Goal: Information Seeking & Learning: Find specific fact

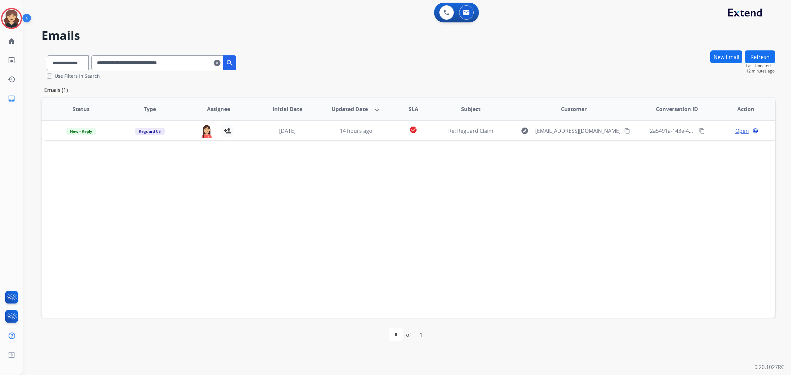
select select "**********"
click at [8, 43] on mat-icon "home" at bounding box center [12, 41] width 8 height 8
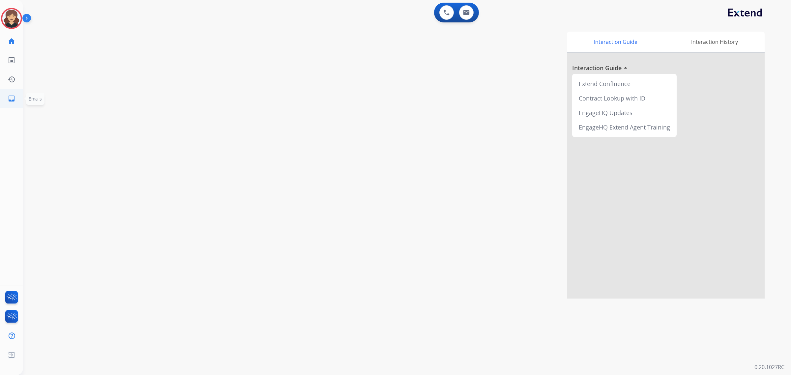
click at [8, 102] on link "inbox Emails" at bounding box center [11, 98] width 18 height 18
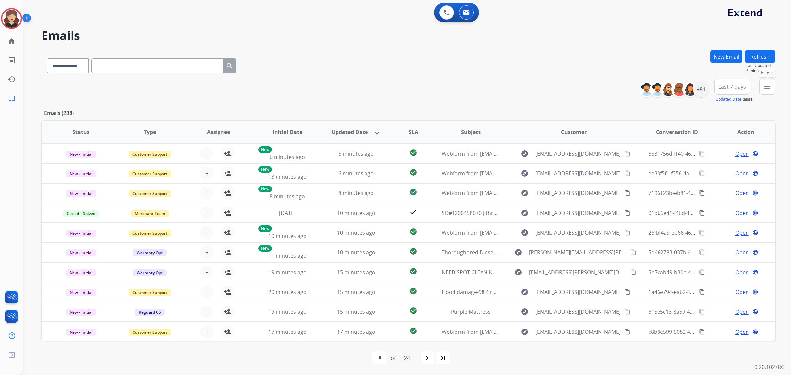
click at [767, 86] on mat-icon "menu" at bounding box center [767, 87] width 8 height 8
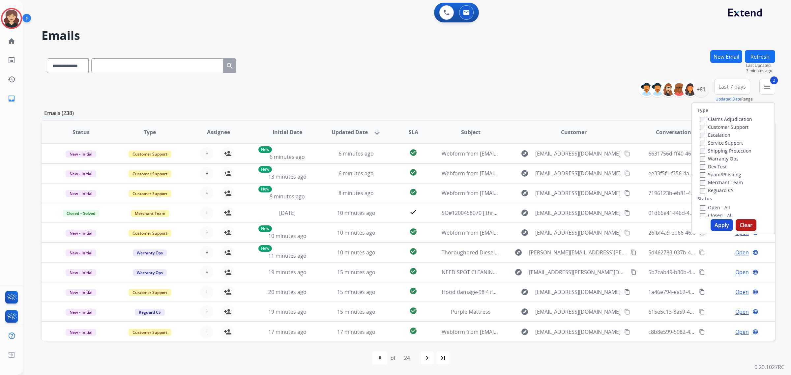
click at [719, 226] on button "Apply" at bounding box center [721, 225] width 22 height 12
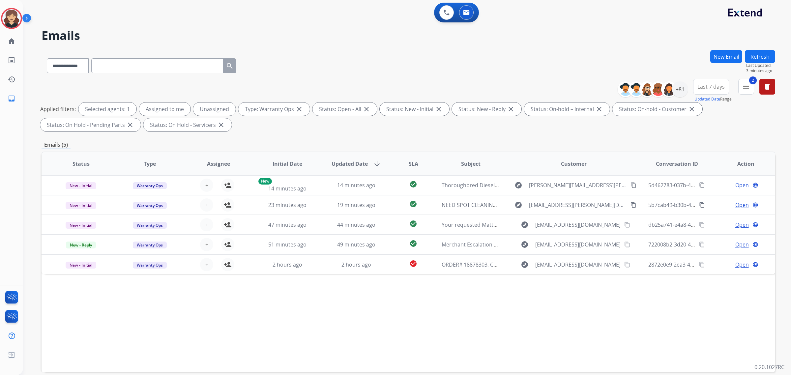
click at [524, 74] on div "**********" at bounding box center [408, 64] width 733 height 29
click at [744, 91] on button "2 menu Filters" at bounding box center [746, 87] width 16 height 16
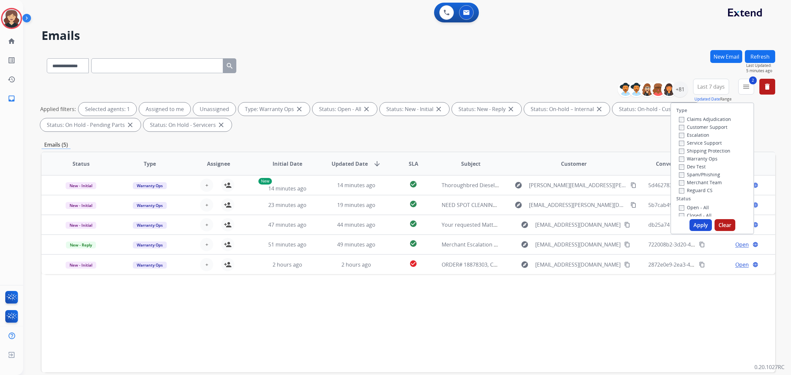
click at [696, 228] on button "Apply" at bounding box center [700, 225] width 22 height 12
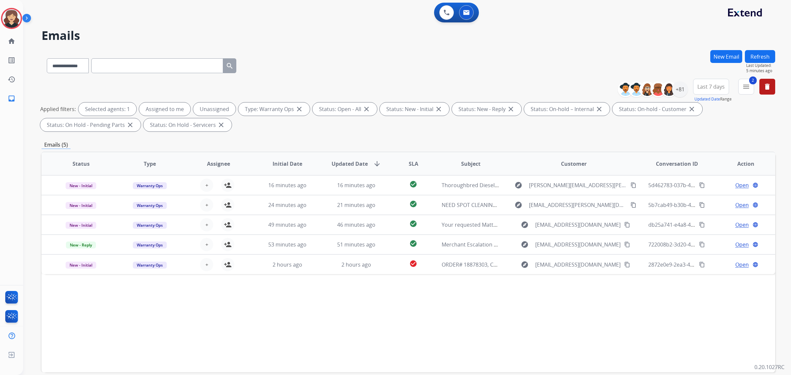
click at [640, 64] on div "**********" at bounding box center [408, 64] width 733 height 29
click at [701, 91] on button "Last 7 days" at bounding box center [711, 87] width 36 height 16
drag, startPoint x: 695, startPoint y: 165, endPoint x: 697, endPoint y: 161, distance: 4.0
click at [696, 164] on div "Last 90 days" at bounding box center [709, 167] width 36 height 10
click at [677, 95] on div "+136" at bounding box center [680, 89] width 16 height 16
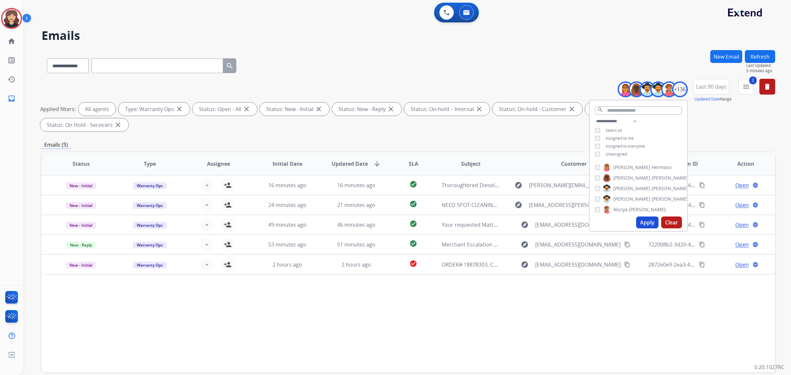
click at [645, 228] on button "Apply" at bounding box center [647, 222] width 22 height 12
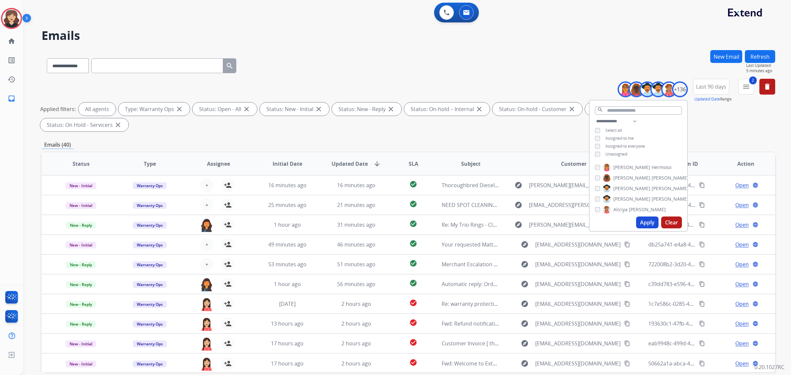
click at [509, 141] on div "Emails (40)" at bounding box center [408, 145] width 733 height 8
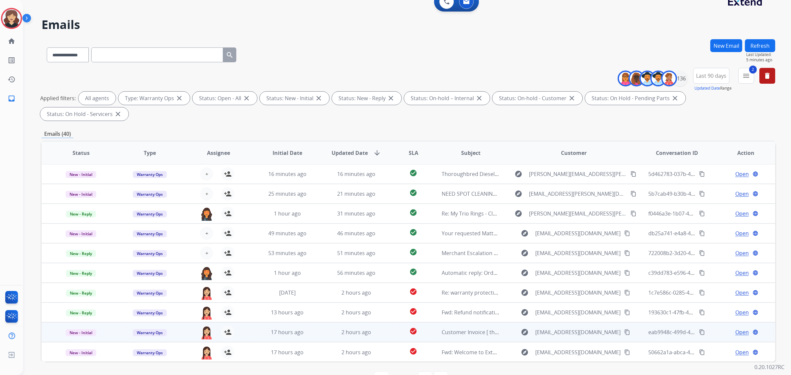
scroll to position [15, 0]
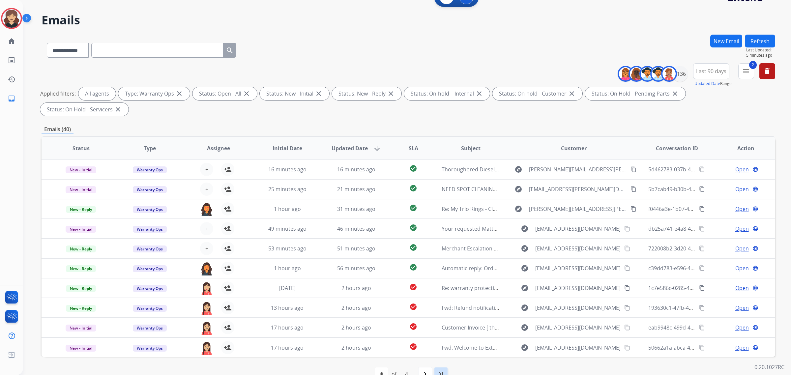
click at [441, 370] on mat-icon "last_page" at bounding box center [441, 374] width 8 height 8
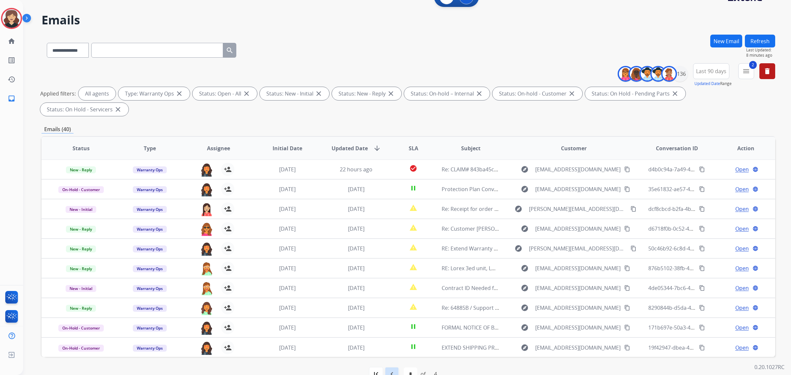
click at [388, 370] on mat-icon "navigate_before" at bounding box center [392, 374] width 8 height 8
select select "*"
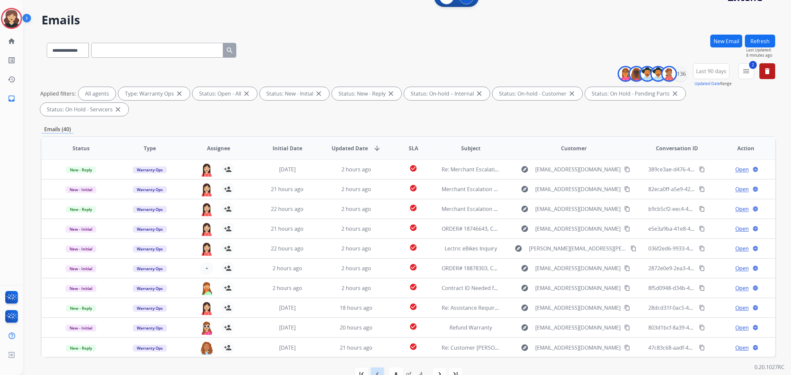
click at [379, 370] on mat-icon "navigate_before" at bounding box center [377, 374] width 8 height 8
click at [340, 52] on div "**********" at bounding box center [408, 49] width 733 height 29
click at [381, 370] on mat-icon "navigate_before" at bounding box center [377, 374] width 8 height 8
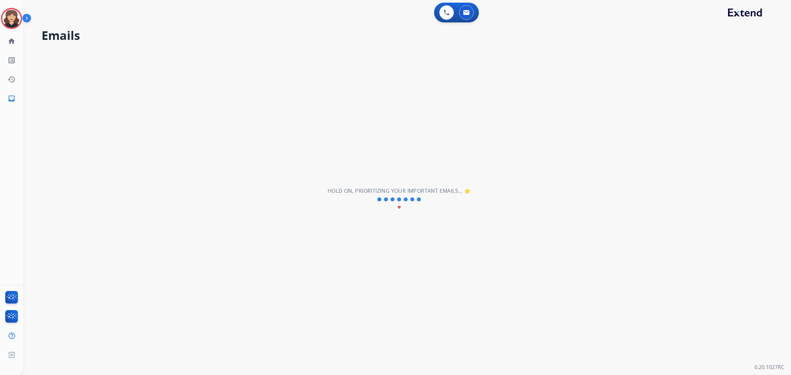
scroll to position [0, 0]
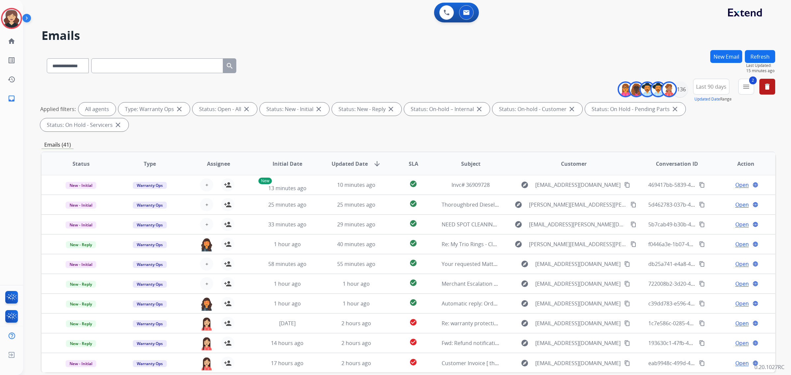
click at [73, 57] on div "**********" at bounding box center [142, 64] width 200 height 23
click at [61, 63] on select "**********" at bounding box center [67, 65] width 41 height 15
select select "**********"
click at [47, 58] on select "**********" at bounding box center [67, 65] width 41 height 15
drag, startPoint x: 133, startPoint y: 67, endPoint x: 158, endPoint y: 63, distance: 26.1
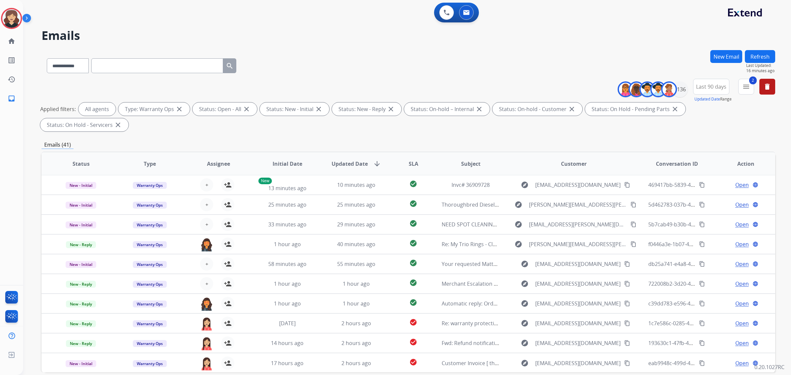
click at [135, 66] on input "text" at bounding box center [157, 65] width 132 height 15
paste input "**********"
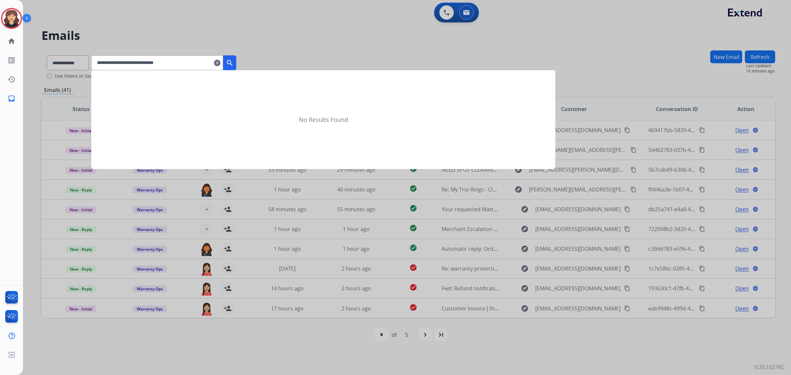
click at [234, 65] on mat-icon "search" at bounding box center [230, 63] width 8 height 8
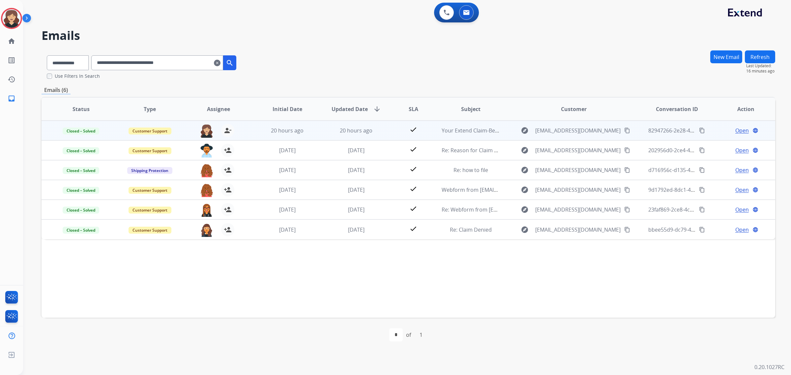
click at [738, 129] on span "Open" at bounding box center [742, 131] width 14 height 8
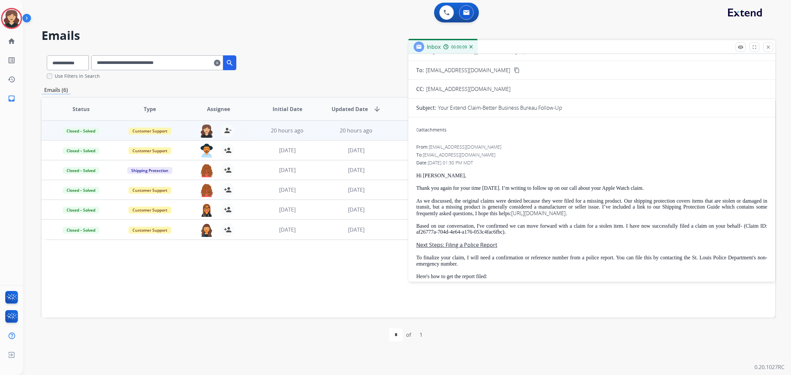
scroll to position [41, 0]
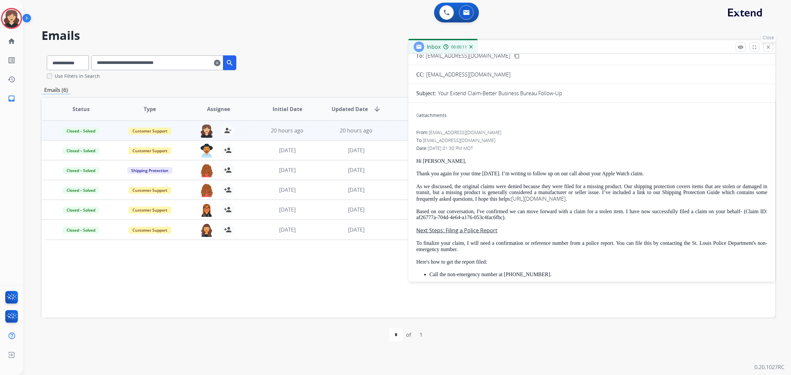
click at [767, 48] on mat-icon "close" at bounding box center [768, 47] width 6 height 6
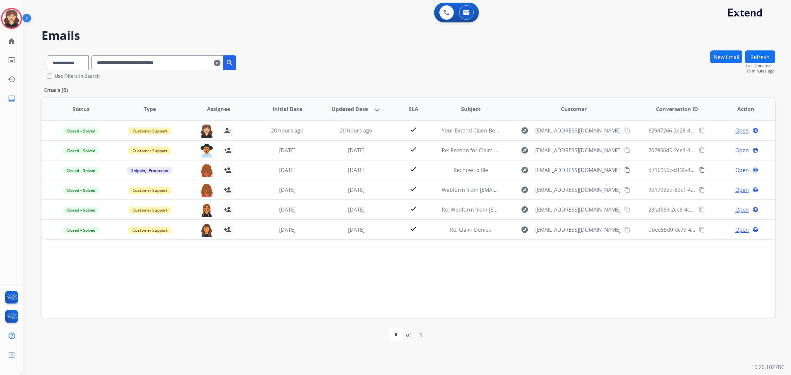
drag, startPoint x: 199, startPoint y: 62, endPoint x: 134, endPoint y: 63, distance: 65.3
click at [89, 65] on div "**********" at bounding box center [142, 61] width 200 height 23
paste input "text"
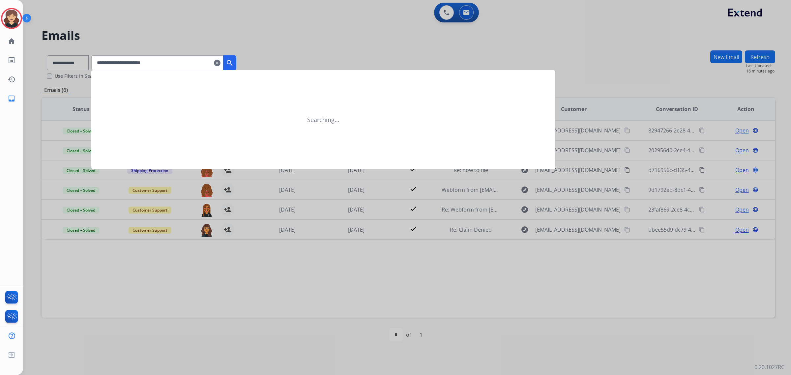
type input "**********"
drag, startPoint x: 235, startPoint y: 61, endPoint x: 228, endPoint y: 60, distance: 7.0
click at [234, 61] on mat-icon "search" at bounding box center [230, 63] width 8 height 8
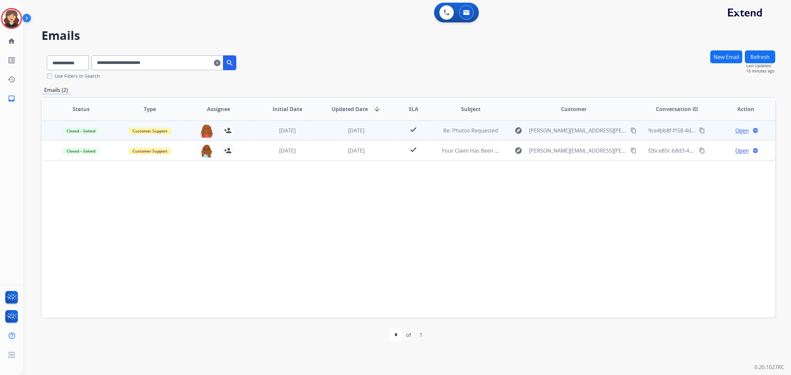
click at [738, 127] on span "Open" at bounding box center [742, 131] width 14 height 8
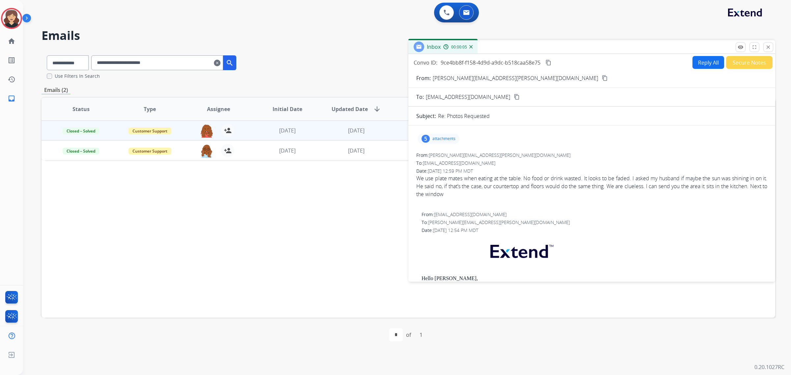
click at [546, 62] on mat-icon "content_copy" at bounding box center [548, 63] width 6 height 6
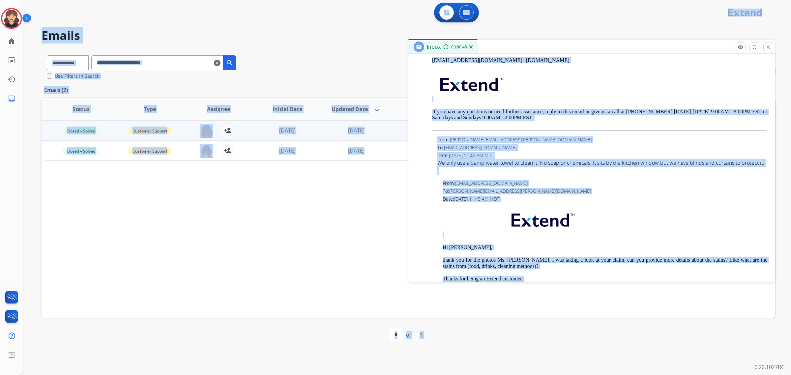
scroll to position [0, 0]
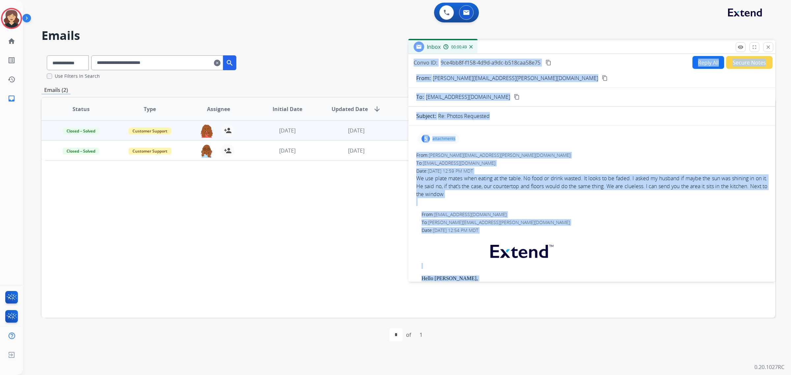
drag, startPoint x: 617, startPoint y: 261, endPoint x: 411, endPoint y: 59, distance: 288.7
click at [411, 59] on div "Convo ID: 9ce4bb8f-f158-4d9d-a9dc-b518caa58e75 content_copy Reply All Secure No…" at bounding box center [591, 166] width 367 height 225
copy div "Lorem IP: 8do0si0a-c203-0a6e-s1do-e836tem66i97 utlabor_etdo Magna Ali Enimad Mi…"
drag, startPoint x: 764, startPoint y: 46, endPoint x: 755, endPoint y: 46, distance: 8.6
click at [764, 46] on button "close Close" at bounding box center [768, 47] width 10 height 10
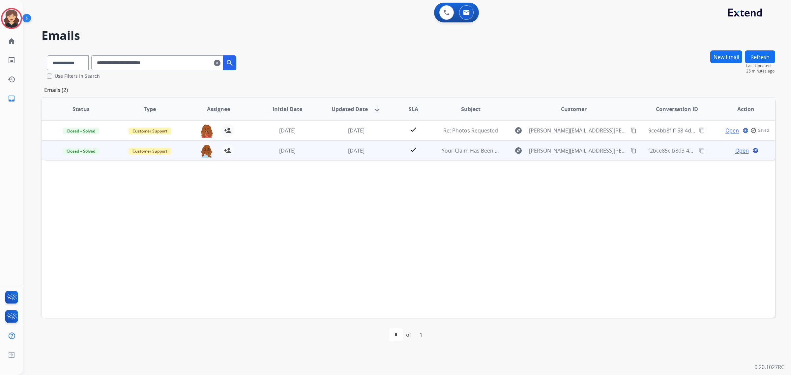
click at [743, 152] on span "Open" at bounding box center [742, 151] width 14 height 8
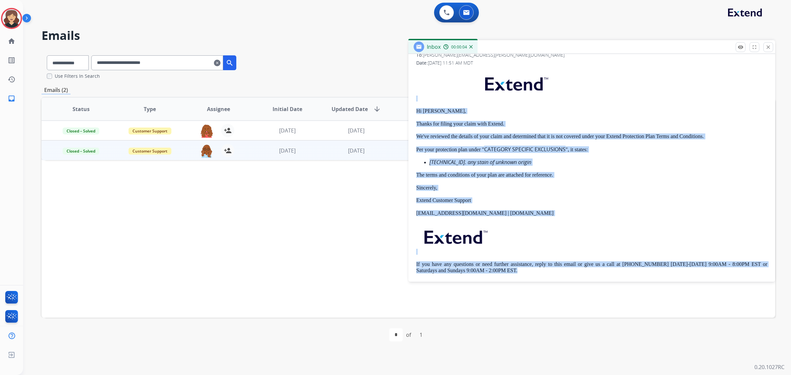
scroll to position [5, 0]
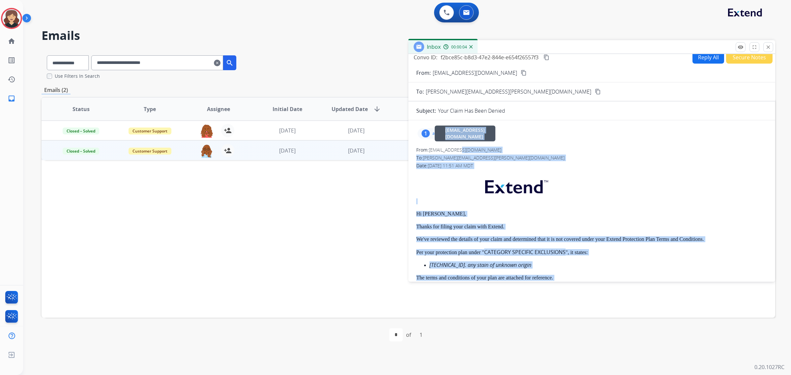
drag, startPoint x: 675, startPoint y: 255, endPoint x: 471, endPoint y: 149, distance: 229.6
click at [471, 149] on div "From: [EMAIL_ADDRESS][DOMAIN_NAME] [DOMAIN_NAME][EMAIL_ADDRESS][DOMAIN_NAME] To…" at bounding box center [591, 270] width 351 height 247
click at [616, 151] on div "From: [EMAIL_ADDRESS][DOMAIN_NAME] [DOMAIN_NAME][EMAIL_ADDRESS][DOMAIN_NAME]" at bounding box center [591, 150] width 351 height 7
click at [606, 171] on div "From: [EMAIL_ADDRESS][DOMAIN_NAME] To: [PERSON_NAME][EMAIL_ADDRESS][PERSON_NAME…" at bounding box center [591, 270] width 351 height 247
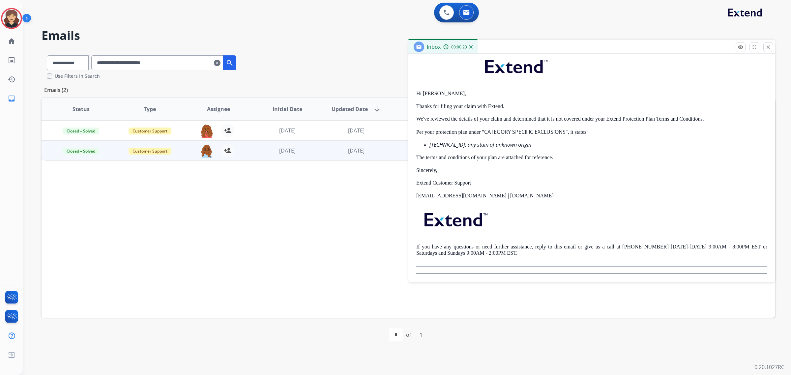
scroll to position [129, 0]
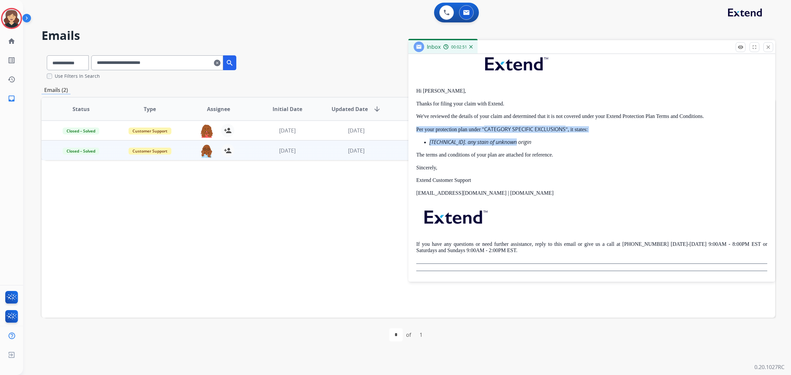
drag, startPoint x: 517, startPoint y: 141, endPoint x: 415, endPoint y: 127, distance: 103.8
click at [415, 127] on div "1 attachment From: [EMAIL_ADDRESS][DOMAIN_NAME] To: [PERSON_NAME][EMAIL_ADDRESS…" at bounding box center [591, 140] width 367 height 274
click at [522, 141] on p "[TECHNICAL_ID]. any stain of unknown origin" at bounding box center [598, 142] width 338 height 6
click at [769, 45] on mat-icon "close" at bounding box center [768, 47] width 6 height 6
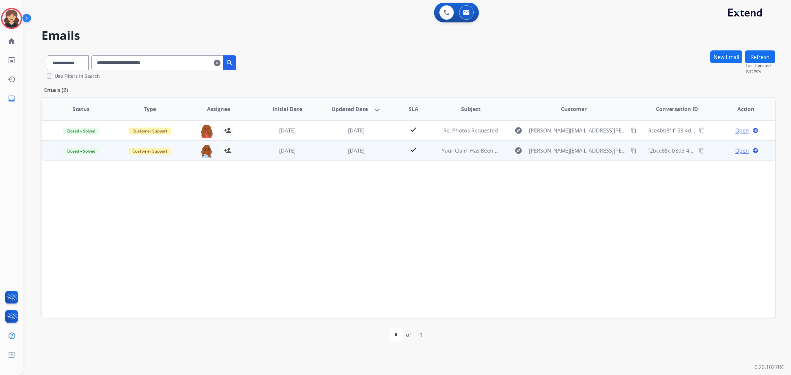
click at [740, 150] on span "Open" at bounding box center [742, 151] width 14 height 8
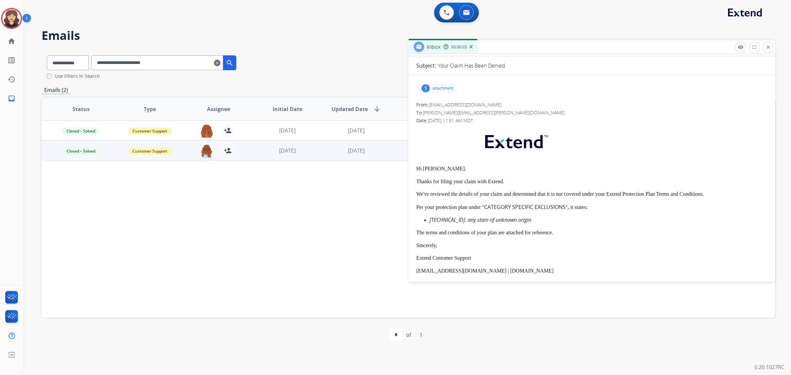
scroll to position [0, 0]
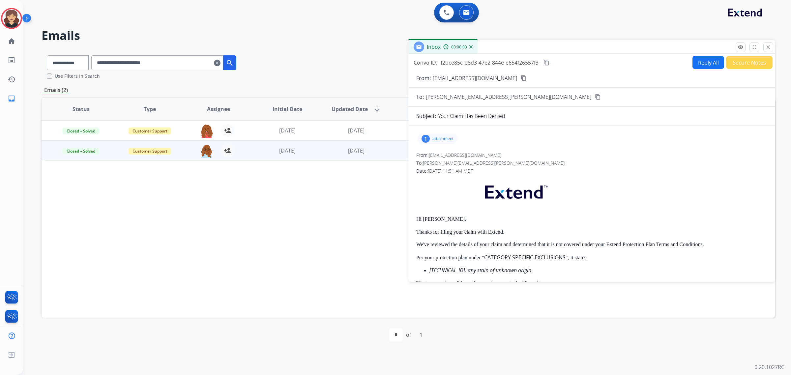
click at [438, 138] on p "attachment" at bounding box center [442, 138] width 21 height 5
click at [770, 46] on mat-icon "close" at bounding box center [768, 47] width 6 height 6
